Goal: Task Accomplishment & Management: Use online tool/utility

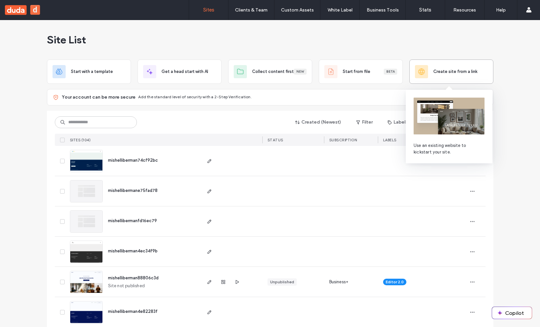
click at [433, 68] on div "Create site from a link" at bounding box center [451, 71] width 73 height 13
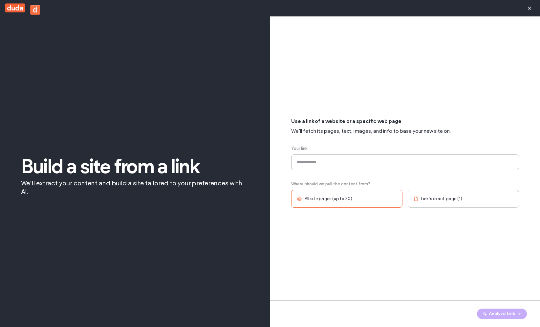
click at [315, 162] on input at bounding box center [405, 162] width 228 height 16
paste input "**********"
type input "**********"
click at [510, 312] on button "Analyze Link" at bounding box center [502, 313] width 50 height 11
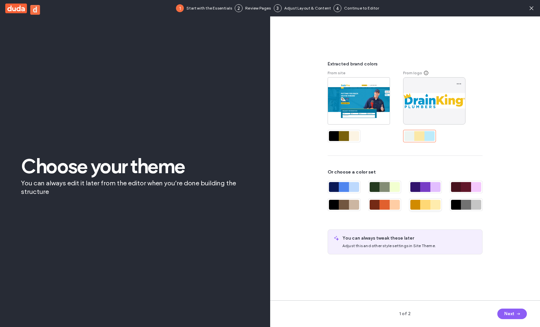
click at [432, 200] on div at bounding box center [436, 205] width 10 height 10
click at [431, 185] on div at bounding box center [436, 187] width 10 height 10
click at [345, 130] on div at bounding box center [344, 136] width 33 height 12
click at [427, 133] on div at bounding box center [430, 136] width 10 height 10
click at [418, 187] on div at bounding box center [416, 187] width 10 height 10
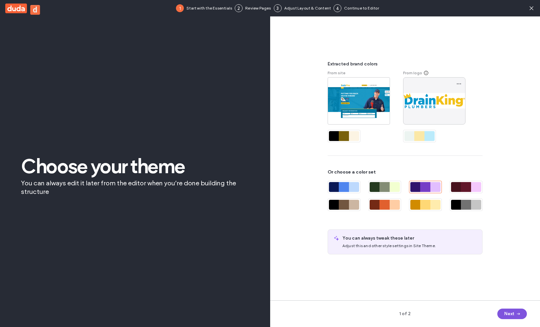
click at [513, 318] on button "Next" at bounding box center [513, 313] width 30 height 11
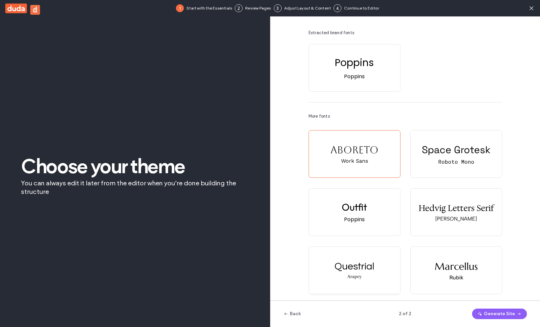
scroll to position [32, 0]
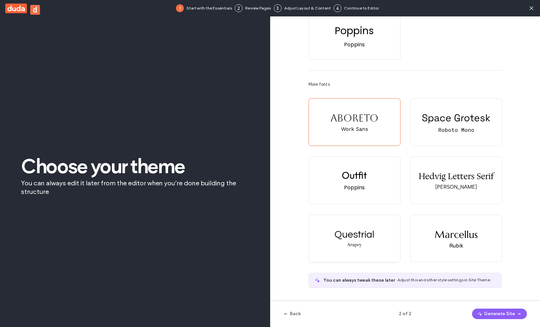
click at [358, 222] on div "Questrial Arapey" at bounding box center [354, 238] width 91 height 47
click at [501, 311] on button "Generate Site" at bounding box center [499, 313] width 55 height 11
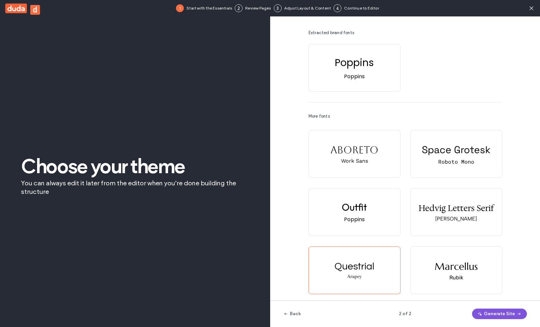
click at [488, 313] on button "Generate Site" at bounding box center [499, 313] width 55 height 11
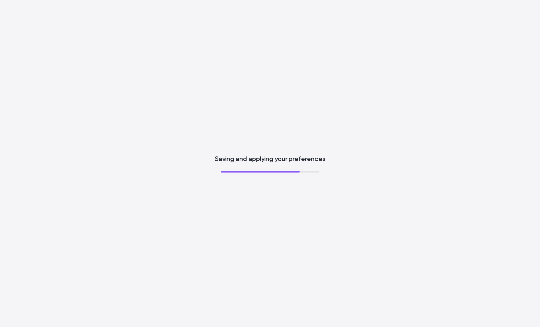
click at [263, 166] on div "Saving and applying your preferences" at bounding box center [270, 163] width 540 height 327
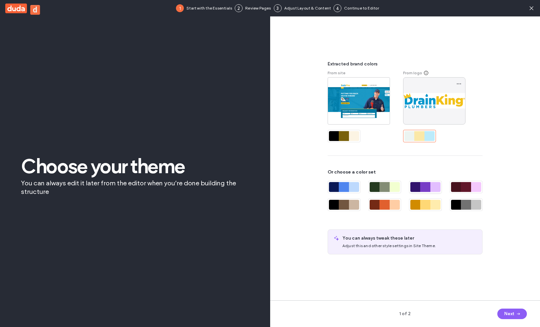
click at [436, 188] on div at bounding box center [436, 187] width 10 height 10
click at [516, 312] on icon "button" at bounding box center [518, 313] width 5 height 5
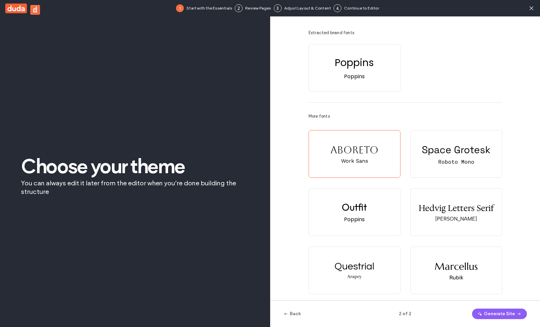
click at [515, 312] on span "button" at bounding box center [518, 314] width 7 height 10
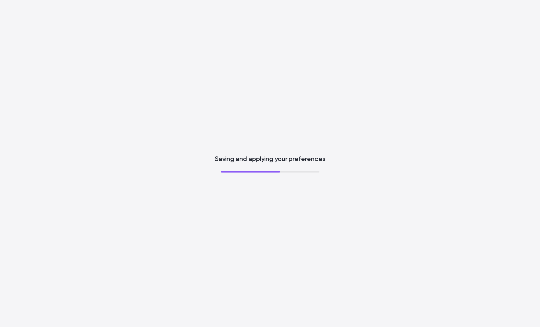
click at [276, 160] on span "Saving and applying your preferences" at bounding box center [270, 158] width 111 height 9
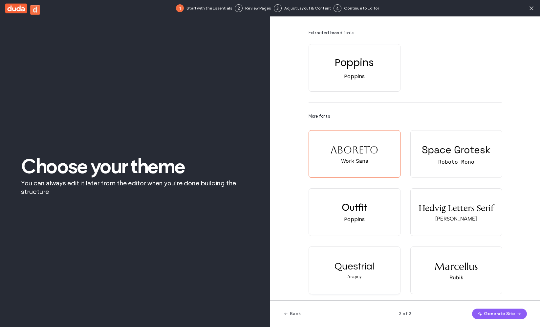
click at [367, 272] on div "Questrial Arapey" at bounding box center [354, 270] width 91 height 47
click at [514, 313] on button "Generate Site" at bounding box center [499, 313] width 55 height 11
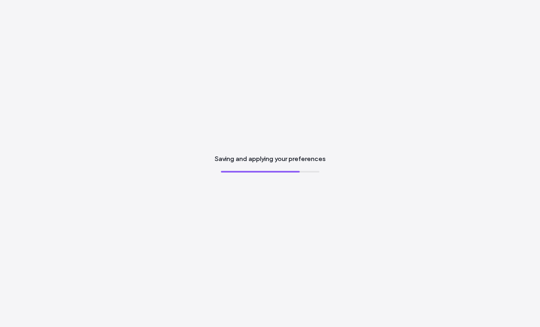
click at [332, 171] on div "Saving and applying your preferences" at bounding box center [270, 163] width 540 height 327
click at [303, 160] on span "Saving and applying your preferences" at bounding box center [270, 158] width 111 height 9
click at [303, 161] on span "Saving and applying your preferences" at bounding box center [270, 158] width 111 height 9
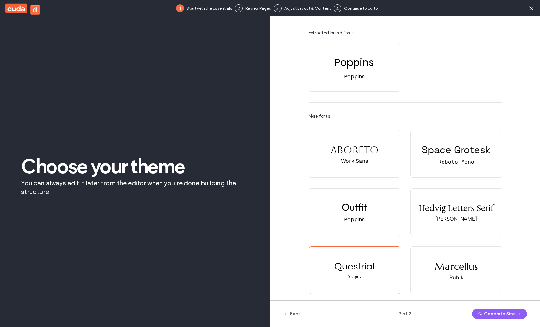
click at [538, 5] on div "1 Start with the Essentials 2 Review Pages 3 Adjust Layout & Content 4 Continue…" at bounding box center [270, 8] width 540 height 16
click at [530, 11] on icon at bounding box center [532, 8] width 7 height 7
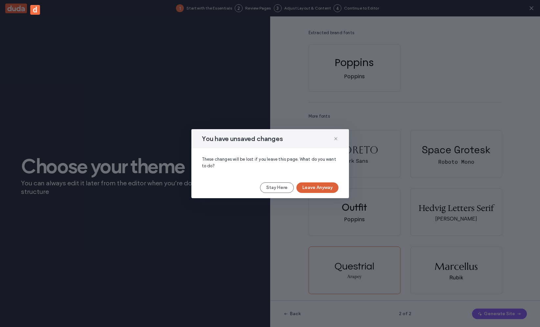
click at [317, 190] on button "Leave Anyway" at bounding box center [318, 187] width 42 height 11
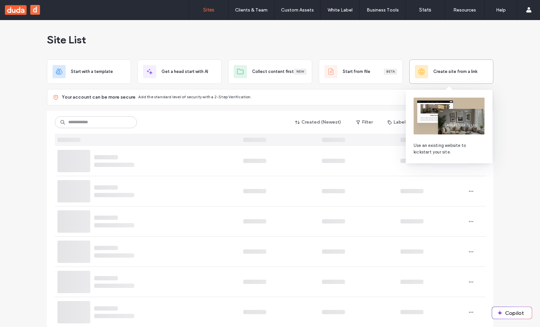
click at [453, 76] on div "Create site from a link" at bounding box center [451, 71] width 73 height 13
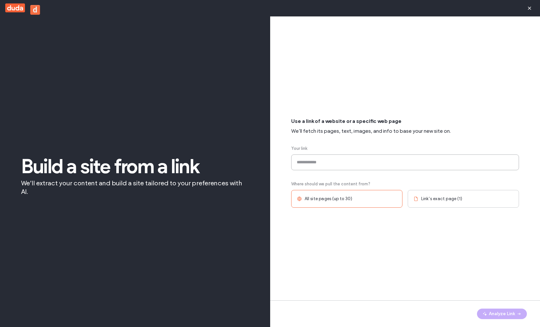
click at [314, 161] on input at bounding box center [405, 162] width 228 height 16
paste input "**********"
click at [397, 261] on div "**********" at bounding box center [405, 163] width 228 height 266
type input "**********"
click at [490, 310] on button "Analyze Link" at bounding box center [502, 313] width 50 height 11
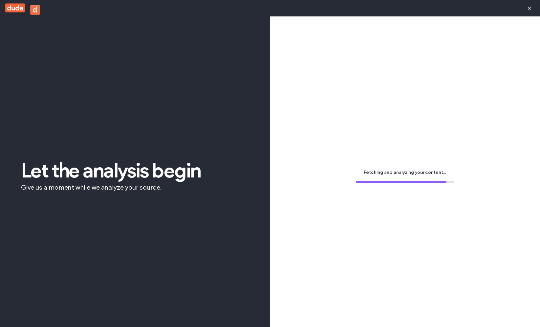
click at [390, 175] on span "Fetching and analyzing your content..." at bounding box center [405, 172] width 82 height 7
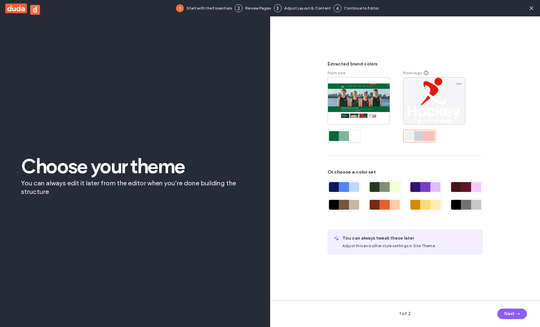
click at [352, 134] on div at bounding box center [354, 136] width 10 height 10
click at [513, 318] on button "Next" at bounding box center [513, 313] width 30 height 11
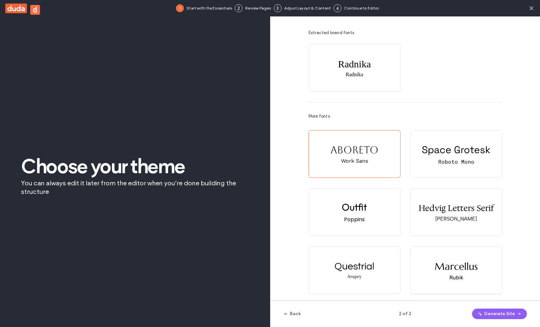
click at [471, 289] on div "Marcellus Rubik" at bounding box center [456, 270] width 91 height 47
click at [492, 313] on button "Generate Site" at bounding box center [499, 313] width 55 height 11
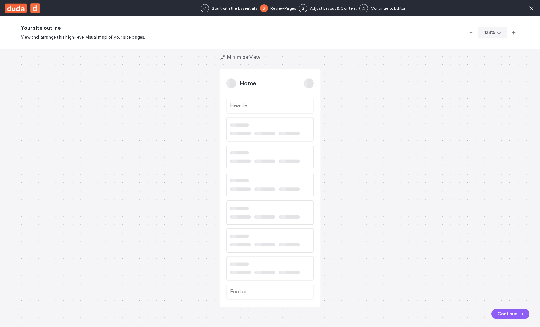
click at [377, 126] on div "Home Header Footer Minimize View" at bounding box center [270, 188] width 540 height 278
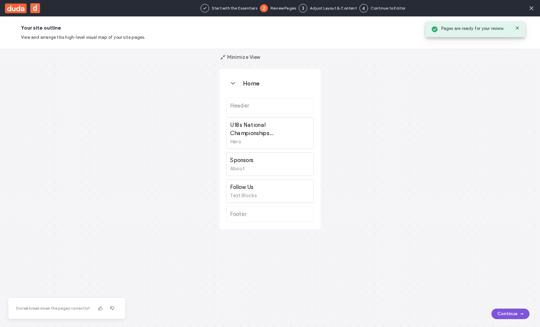
click at [501, 310] on button "Continue" at bounding box center [511, 313] width 38 height 11
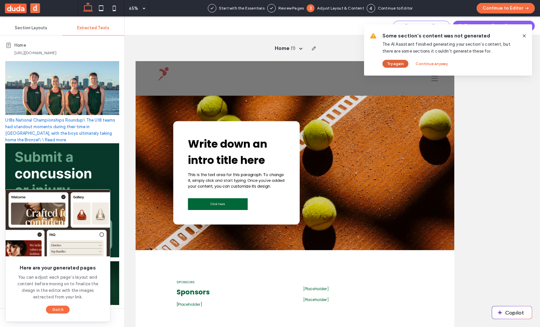
click at [396, 62] on button "Try again" at bounding box center [396, 64] width 26 height 8
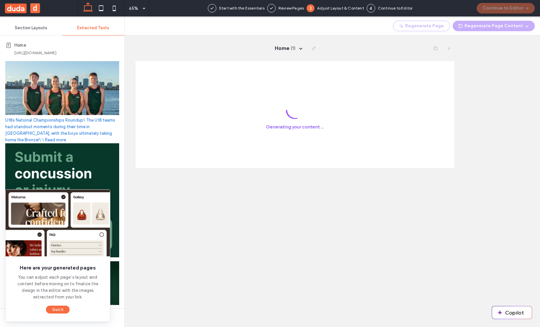
click at [201, 225] on html ".cls-187 { fill: #231f20; } .cls-188 { fill: #231f20; } .cls-189 { fill: #231f2…" at bounding box center [381, 143] width 491 height 164
click at [57, 309] on button "Got It" at bounding box center [58, 310] width 24 height 8
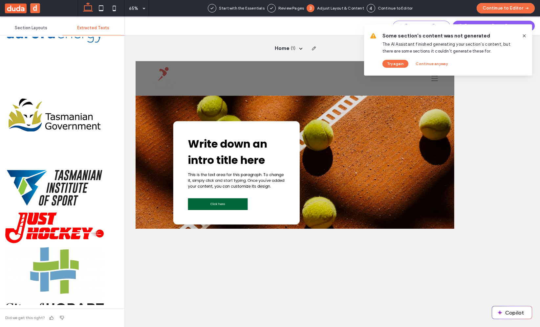
scroll to position [4680, 0]
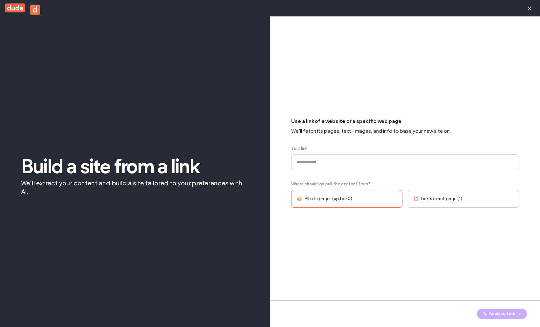
click at [334, 169] on input at bounding box center [405, 162] width 228 height 16
type input "**********"
click at [494, 312] on button "Analyze Link" at bounding box center [502, 313] width 50 height 11
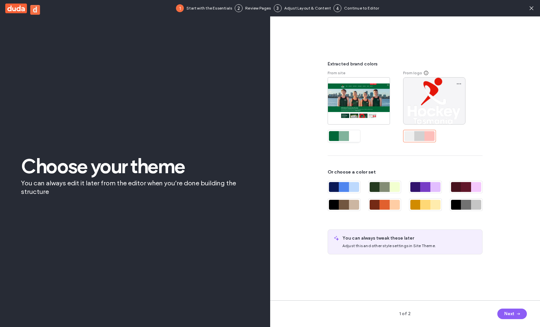
click at [338, 137] on div at bounding box center [334, 136] width 10 height 10
click at [507, 313] on button "Next" at bounding box center [513, 313] width 30 height 11
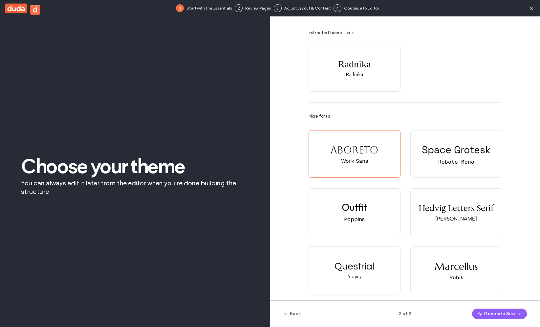
click at [350, 248] on div "Questrial Arapey" at bounding box center [354, 270] width 91 height 47
click at [366, 273] on div "Questrial Arapey" at bounding box center [354, 270] width 91 height 47
click at [512, 318] on button "Generate Site" at bounding box center [499, 313] width 55 height 11
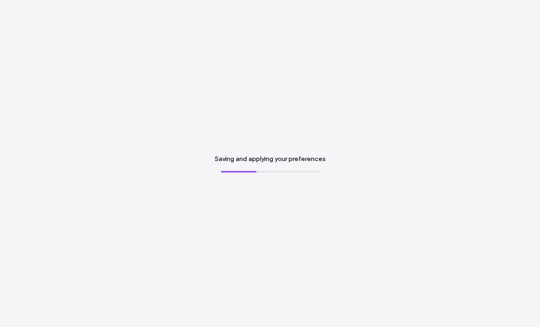
click at [244, 243] on div "Saving and applying your preferences" at bounding box center [270, 163] width 540 height 327
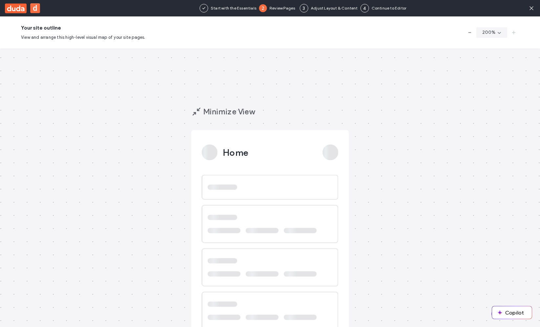
click at [492, 314] on div "Copilot" at bounding box center [512, 312] width 40 height 13
click at [493, 314] on button "Copilot" at bounding box center [512, 312] width 40 height 12
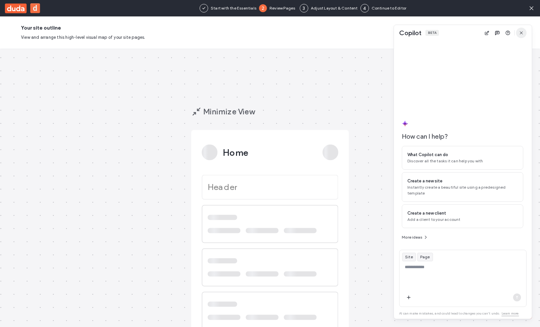
click at [524, 34] on icon "button" at bounding box center [521, 32] width 5 height 5
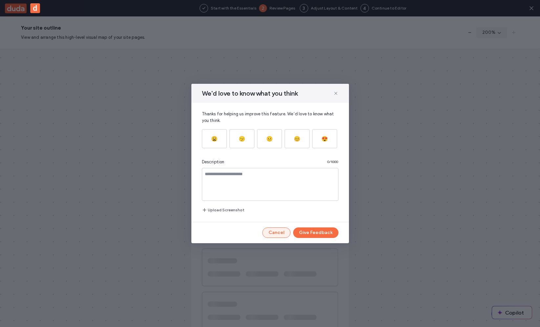
click at [284, 236] on button "Cancel" at bounding box center [277, 232] width 28 height 11
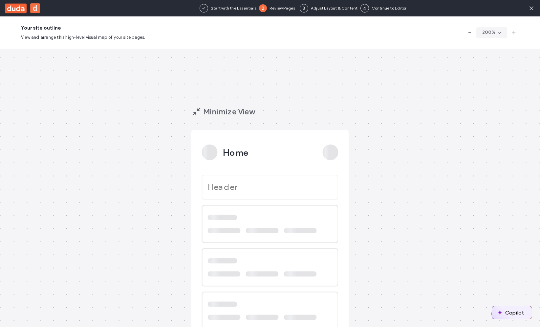
click at [505, 314] on button "Copilot" at bounding box center [512, 312] width 40 height 12
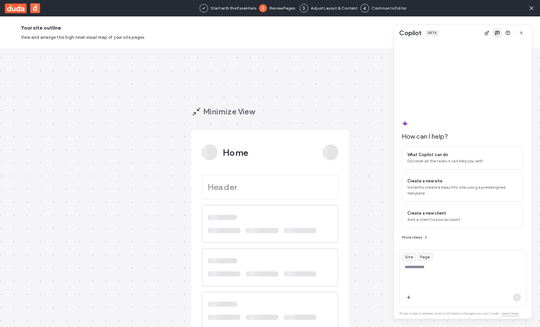
click at [499, 32] on use "button" at bounding box center [498, 33] width 4 height 4
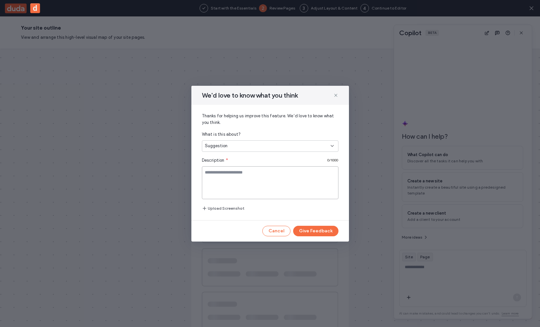
click at [240, 171] on textarea at bounding box center [270, 182] width 137 height 33
type textarea "**********"
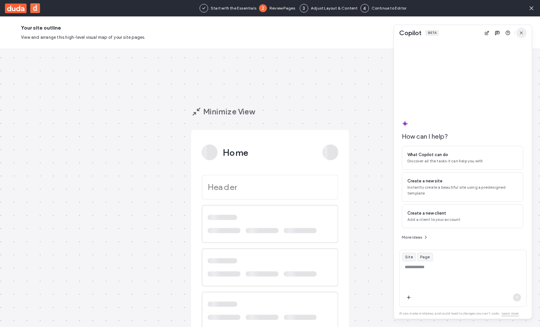
click at [521, 33] on icon "button" at bounding box center [521, 32] width 5 height 5
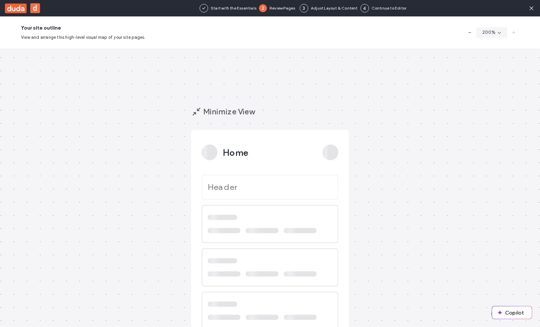
click at [492, 313] on button "Continue" at bounding box center [511, 313] width 38 height 11
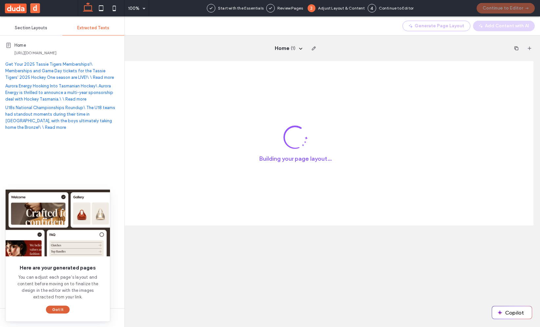
click at [54, 307] on button "Got It" at bounding box center [58, 310] width 24 height 8
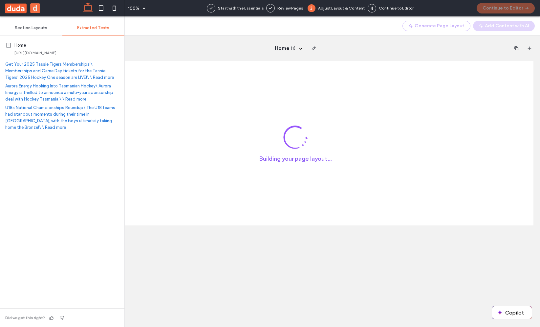
click at [105, 124] on div "Home https://hockeytasmania.com.au Get Your 2025 Tassie Tigers Memberships!\ Me…" at bounding box center [62, 89] width 114 height 104
click at [105, 122] on link "U18s National Championships Roundup\ The U18 teams had standout moments during …" at bounding box center [60, 117] width 110 height 25
click at [80, 103] on div "Get Your 2025 Tassie Tigers Memberships!\ Memberships and Game Day tickets for …" at bounding box center [62, 96] width 114 height 70
click at [76, 99] on link "Aurora Energy Hooking Into Tasmanian Hockey\ Aurora Energy is thrilled to annou…" at bounding box center [59, 92] width 108 height 18
click at [162, 202] on div "Building your page layout…" at bounding box center [295, 143] width 477 height 164
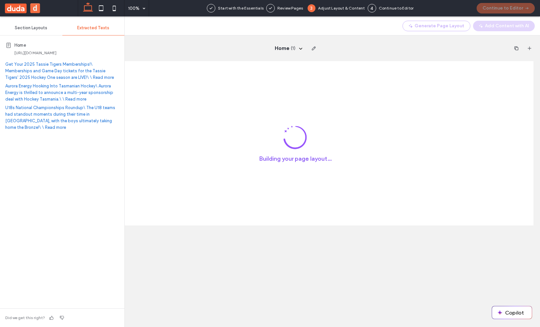
click at [354, 152] on div "Building your page layout…" at bounding box center [295, 143] width 477 height 164
click at [299, 160] on div "Building your page layout…" at bounding box center [295, 143] width 477 height 164
click at [234, 225] on html ".cls-187 { fill: #231f20; } .cls-188 { fill: #231f20; } .cls-189 { fill: #231f2…" at bounding box center [295, 140] width 491 height 171
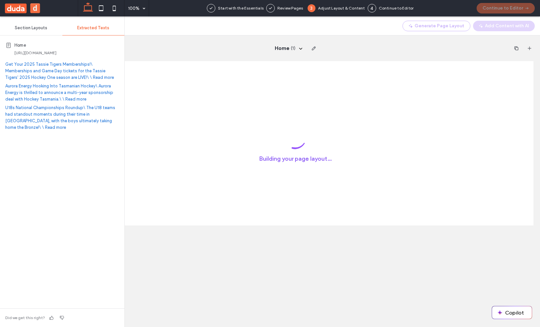
click at [201, 167] on div "Building your page layout…" at bounding box center [295, 143] width 477 height 164
click at [64, 163] on div "Home https://hockeytasmania.com.au Get Your 2025 Tassie Tigers Memberships!\ Me…" at bounding box center [62, 171] width 114 height 268
click at [44, 108] on link "U18s National Championships Roundup\ The U18 teams had standout moments during …" at bounding box center [60, 117] width 110 height 25
click at [229, 131] on div "Building your page layout…" at bounding box center [295, 143] width 477 height 164
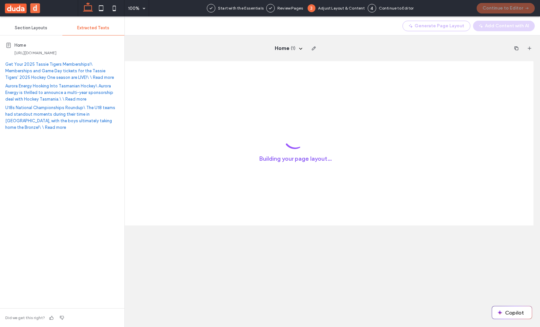
click at [309, 159] on div "Building your page layout…" at bounding box center [295, 143] width 477 height 164
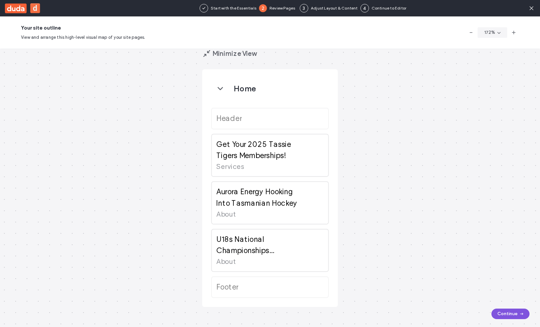
click at [512, 317] on button "Continue" at bounding box center [511, 313] width 38 height 11
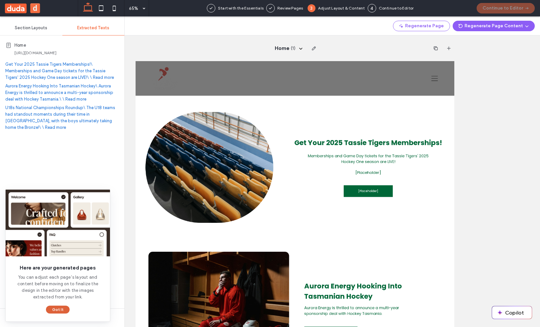
click at [52, 309] on button "Got It" at bounding box center [58, 310] width 24 height 8
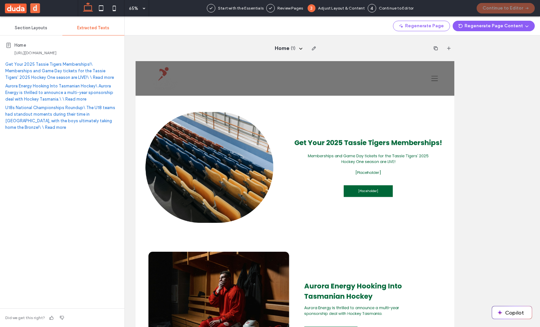
click at [501, 161] on div "Home ( 1 )" at bounding box center [295, 171] width 491 height 310
